Goal: Transaction & Acquisition: Purchase product/service

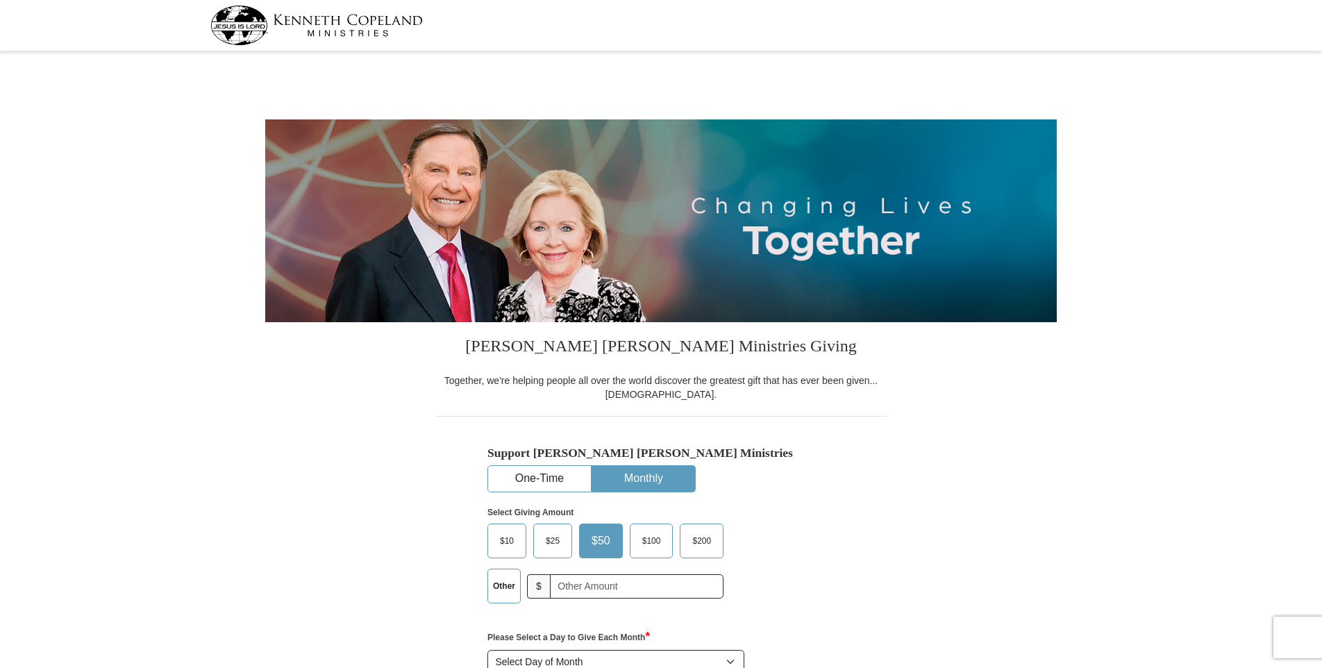
select select "IN"
click at [558, 480] on button "One-Time" at bounding box center [539, 479] width 103 height 26
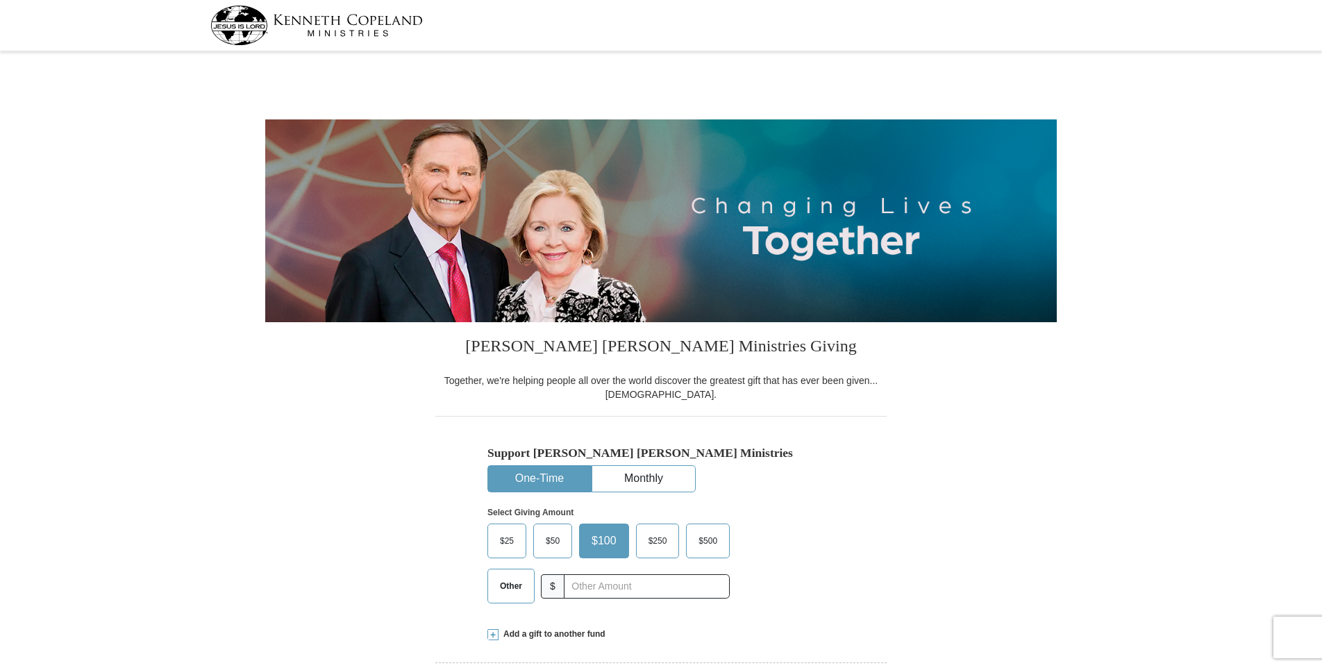
click at [513, 589] on span "Other" at bounding box center [511, 586] width 36 height 21
click at [0, 0] on input "Other" at bounding box center [0, 0] width 0 height 0
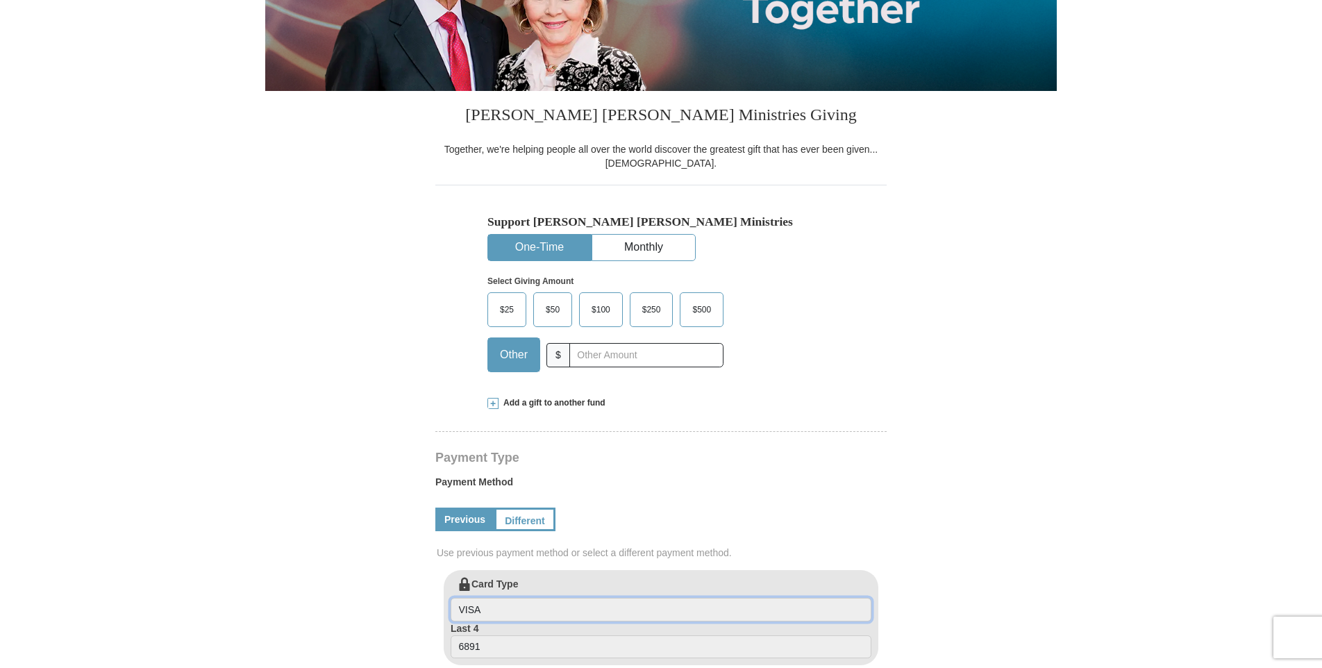
click at [560, 602] on input "VISA" at bounding box center [661, 610] width 421 height 24
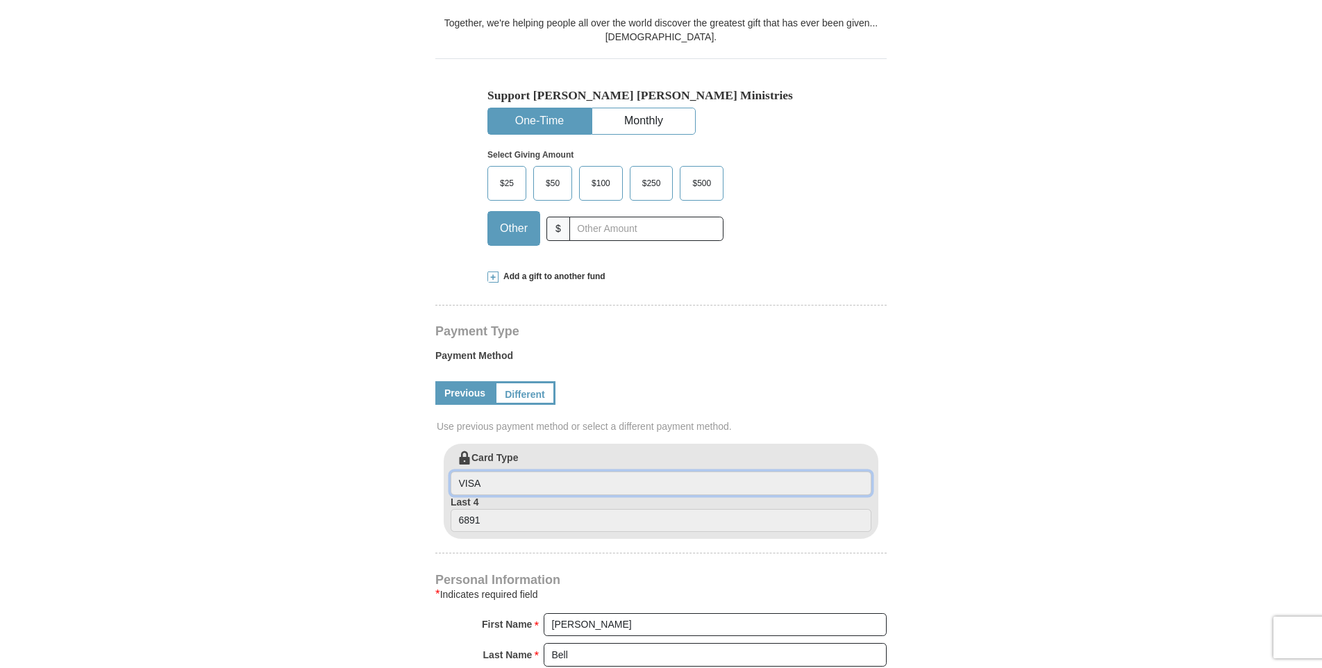
scroll to position [347, 0]
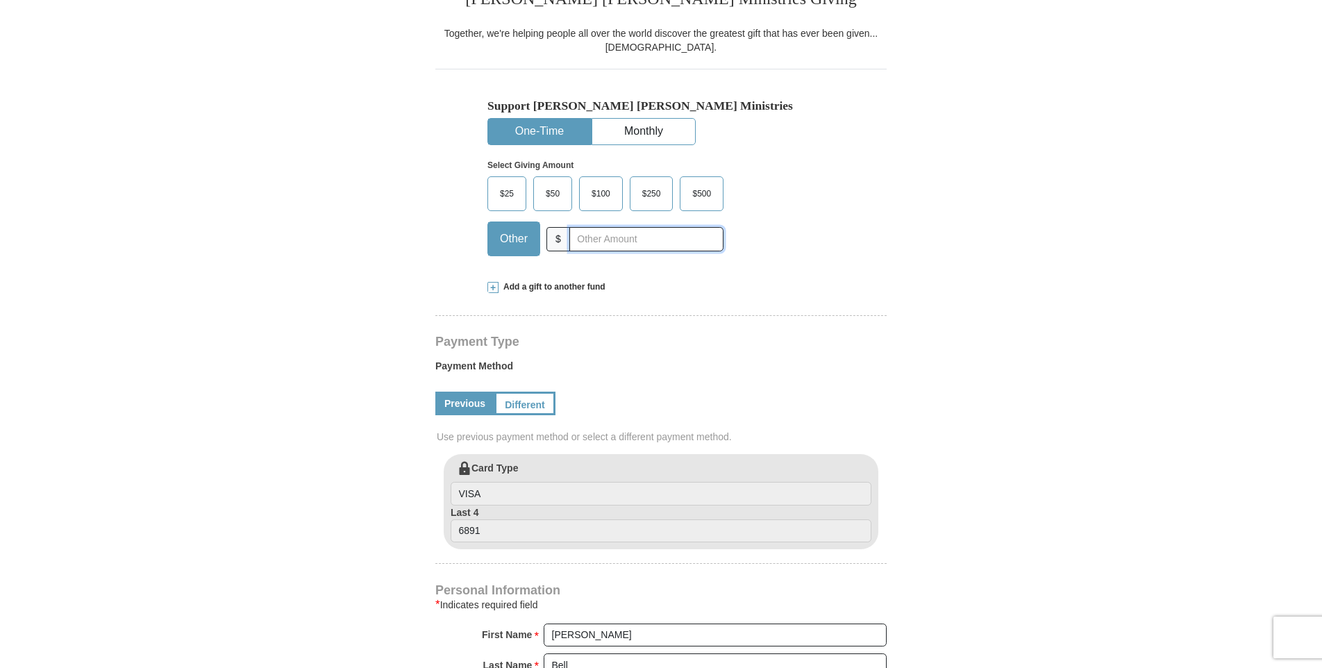
click at [593, 240] on input "text" at bounding box center [646, 239] width 154 height 24
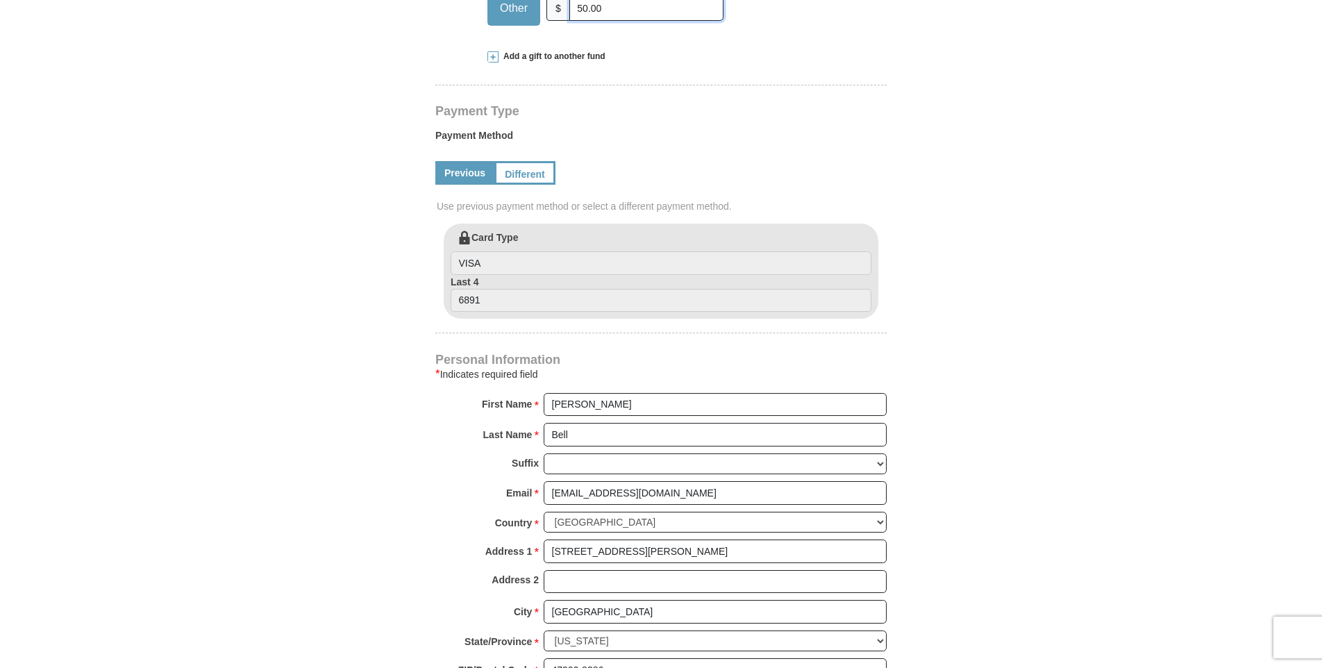
scroll to position [463, 0]
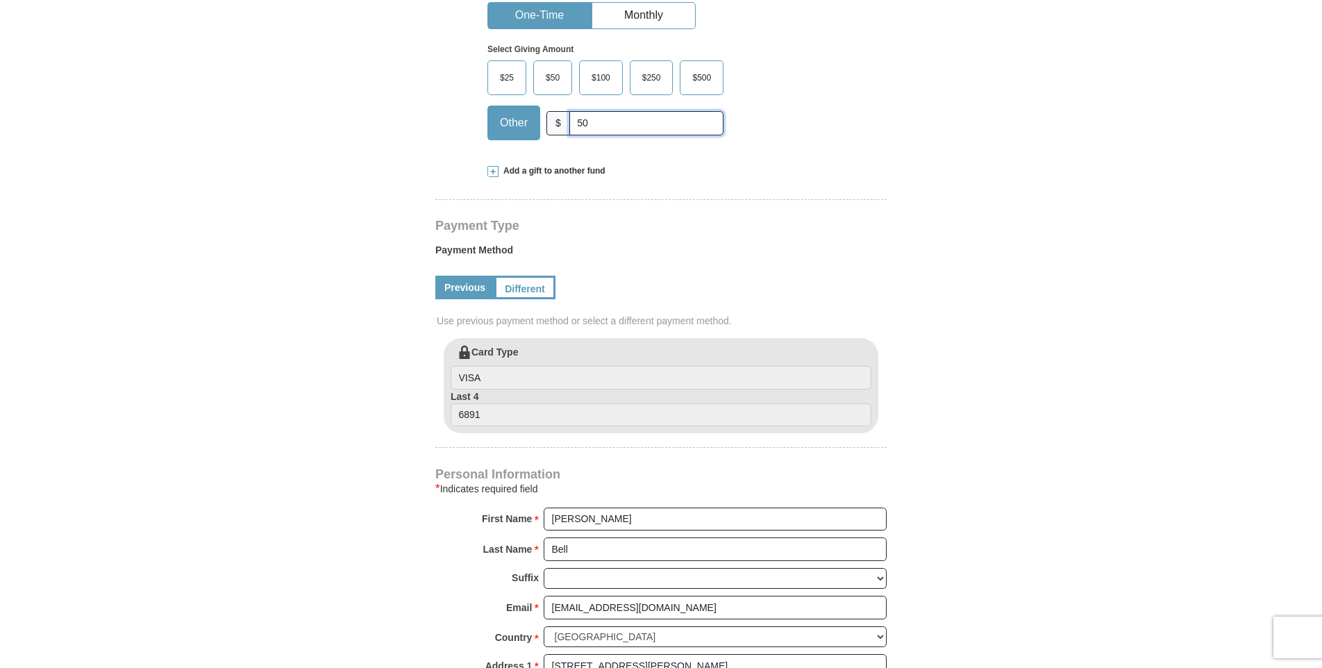
type input "5"
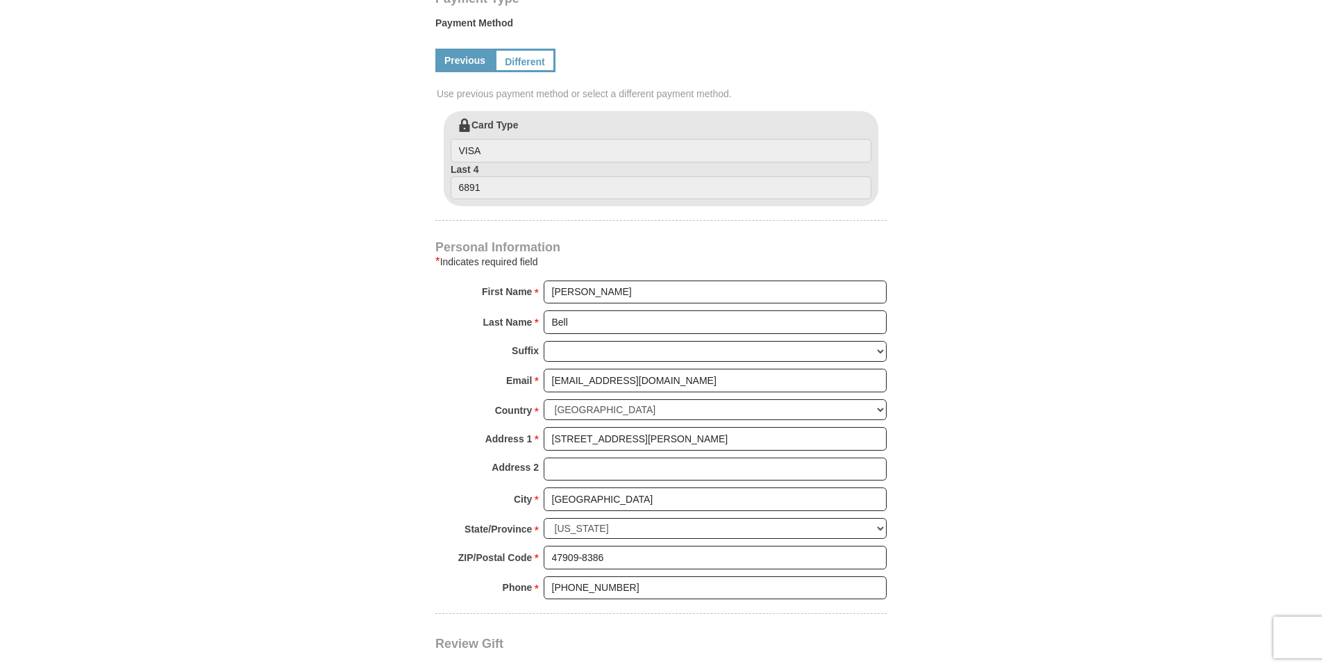
scroll to position [926, 0]
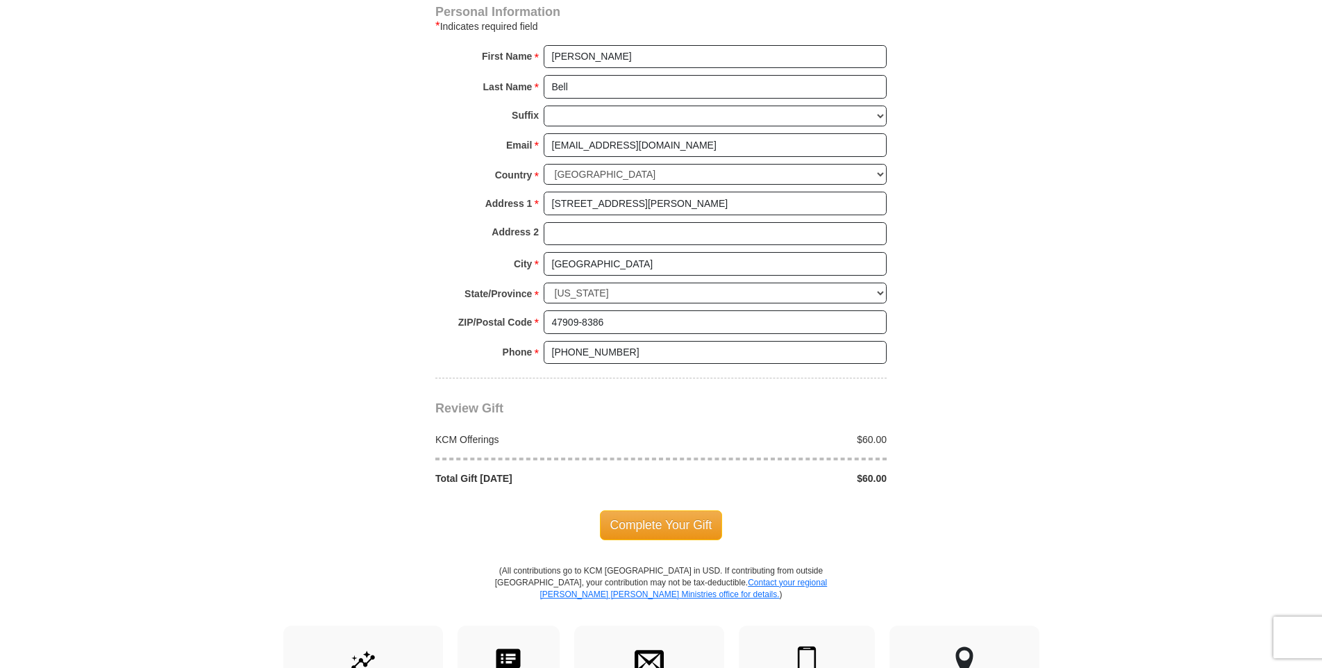
type input "60.00"
click at [782, 517] on div "Complete Your Gift" at bounding box center [660, 524] width 451 height 29
click at [659, 525] on span "Complete Your Gift" at bounding box center [661, 524] width 123 height 29
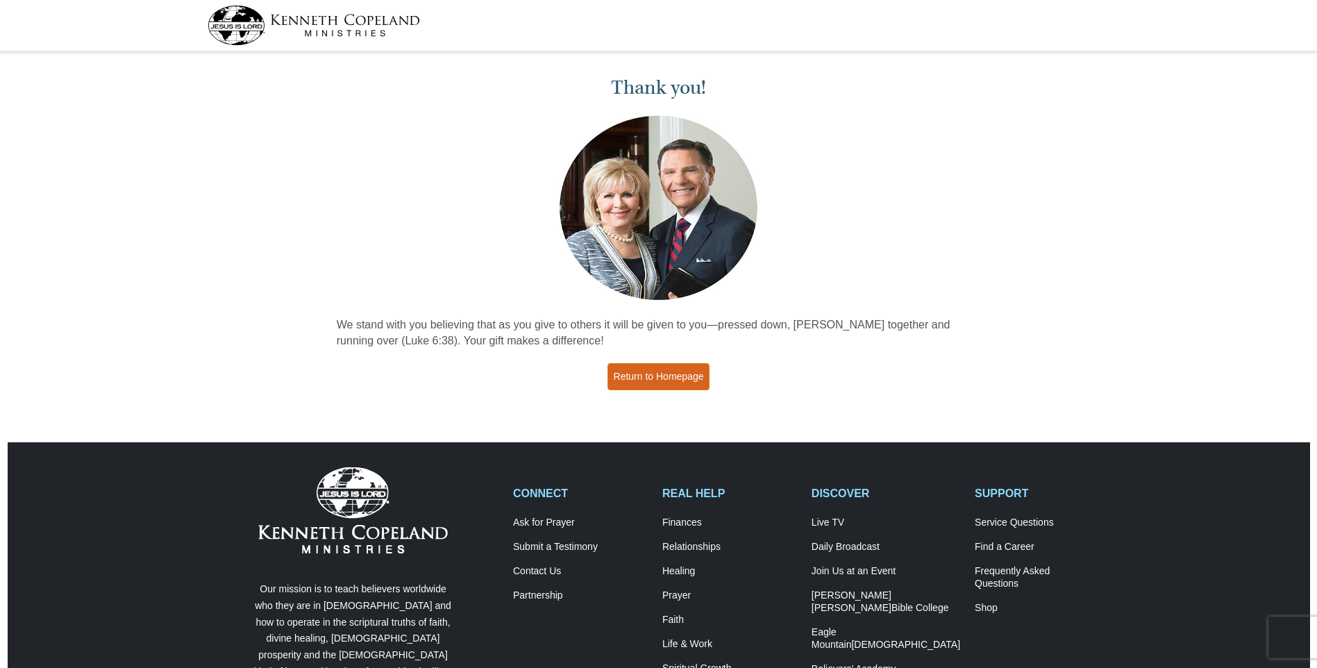
click at [681, 378] on link "Return to Homepage" at bounding box center [659, 376] width 103 height 27
